Goal: Task Accomplishment & Management: Manage account settings

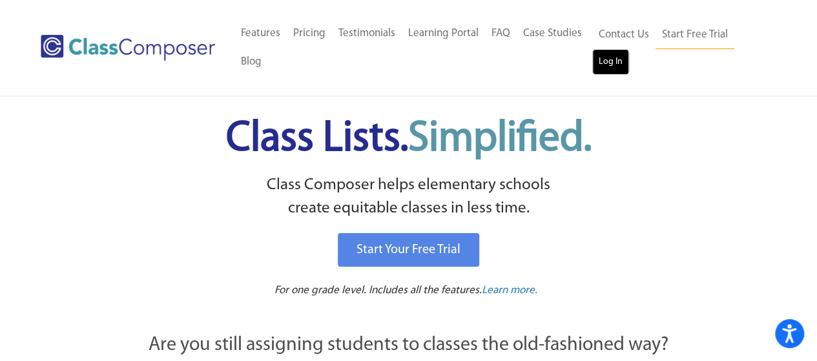
click at [604, 60] on link "Log In" at bounding box center [610, 62] width 37 height 26
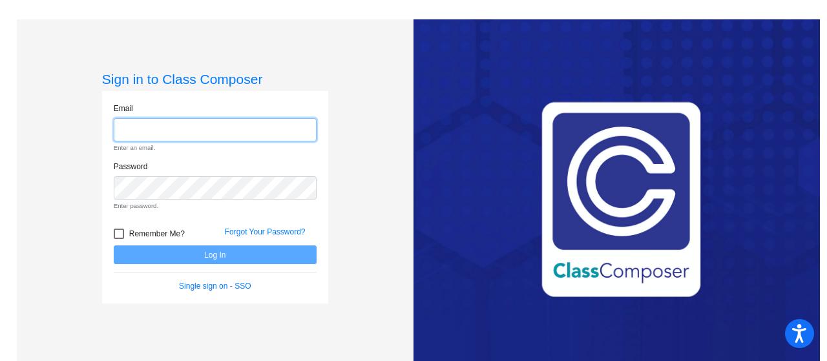
type input "[PERSON_NAME][EMAIL_ADDRESS][PERSON_NAME][DOMAIN_NAME]"
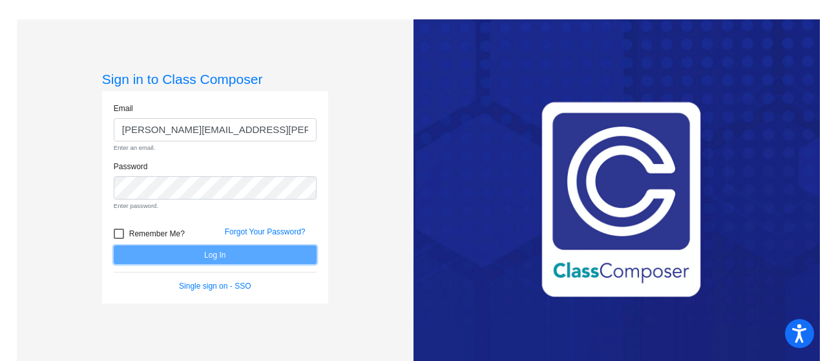
click at [286, 251] on form "Email [PERSON_NAME][EMAIL_ADDRESS][PERSON_NAME][DOMAIN_NAME] Enter an email. Pa…" at bounding box center [215, 198] width 203 height 190
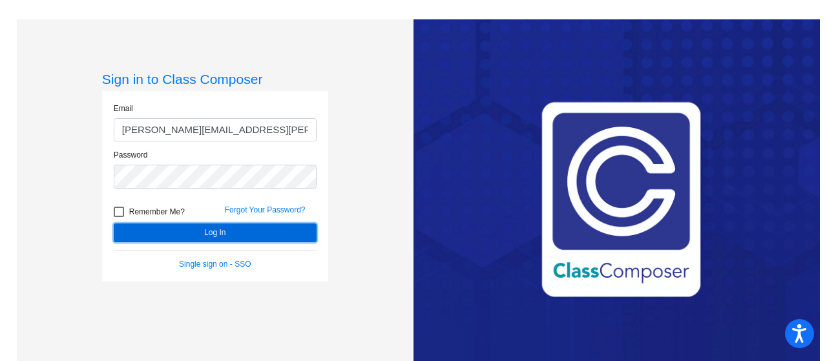
click at [284, 232] on button "Log In" at bounding box center [215, 232] width 203 height 19
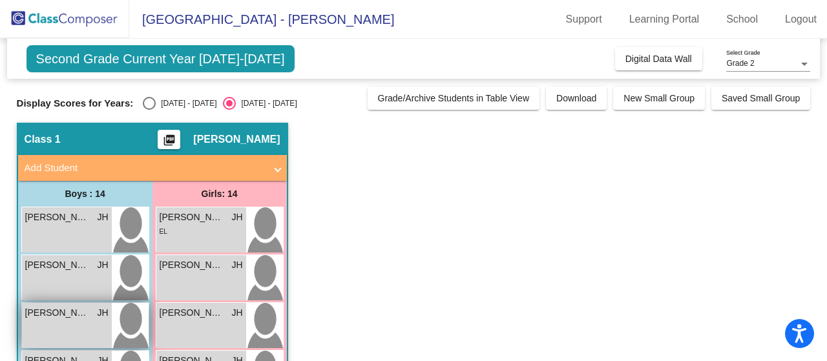
click at [61, 321] on div "[PERSON_NAME] JH lock do_not_disturb_alt" at bounding box center [67, 325] width 90 height 45
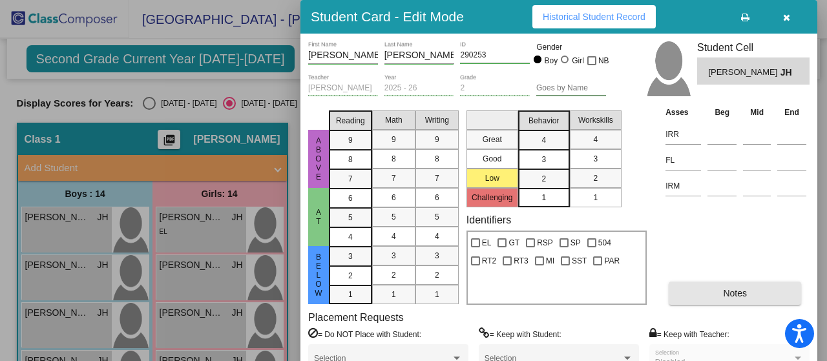
click at [751, 295] on button "Notes" at bounding box center [734, 293] width 132 height 23
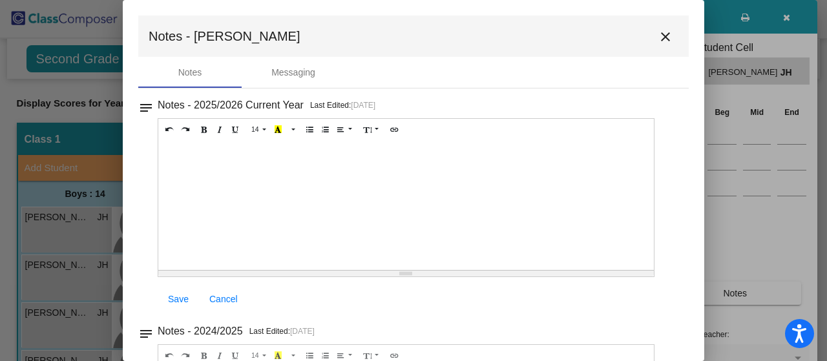
click at [659, 38] on mat-icon "close" at bounding box center [664, 36] width 15 height 15
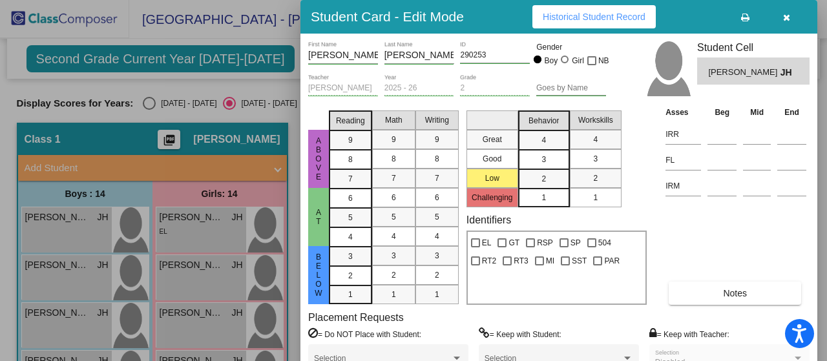
click at [788, 13] on icon "button" at bounding box center [786, 17] width 7 height 9
